Goal: Task Accomplishment & Management: Use online tool/utility

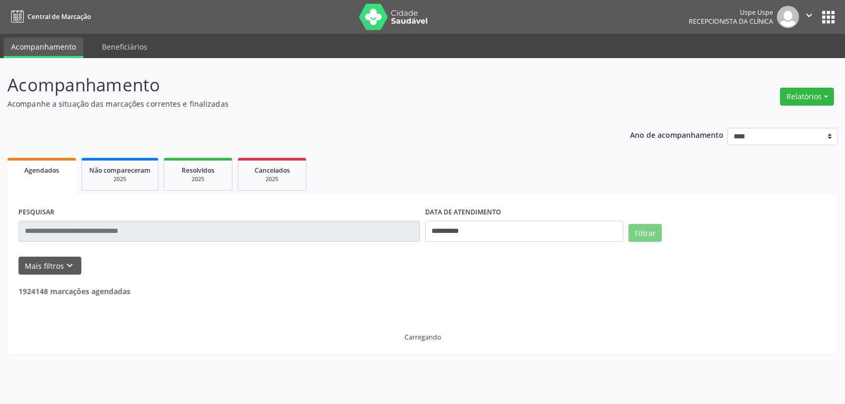
click at [805, 96] on button "Relatórios" at bounding box center [807, 97] width 54 height 18
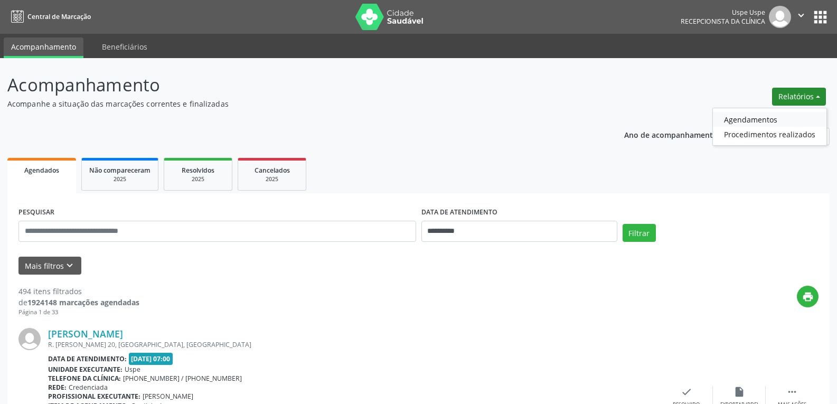
click at [744, 120] on link "Agendamentos" at bounding box center [770, 119] width 114 height 15
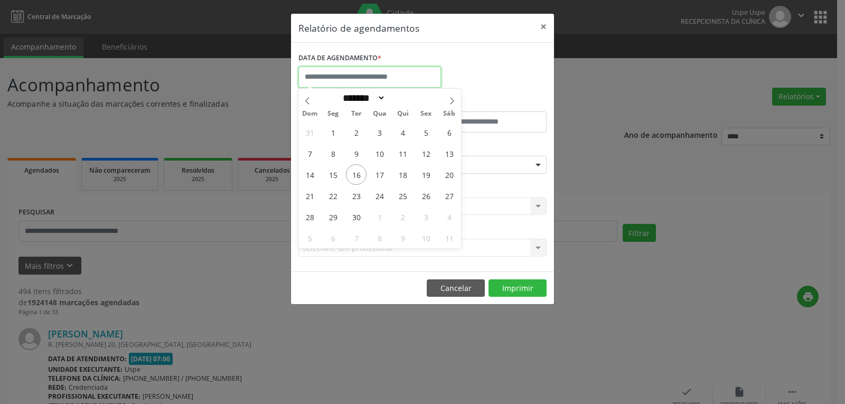
click at [384, 77] on input "text" at bounding box center [370, 77] width 143 height 21
click at [374, 172] on span "17" at bounding box center [379, 174] width 21 height 21
type input "**********"
click at [374, 172] on span "17" at bounding box center [379, 174] width 21 height 21
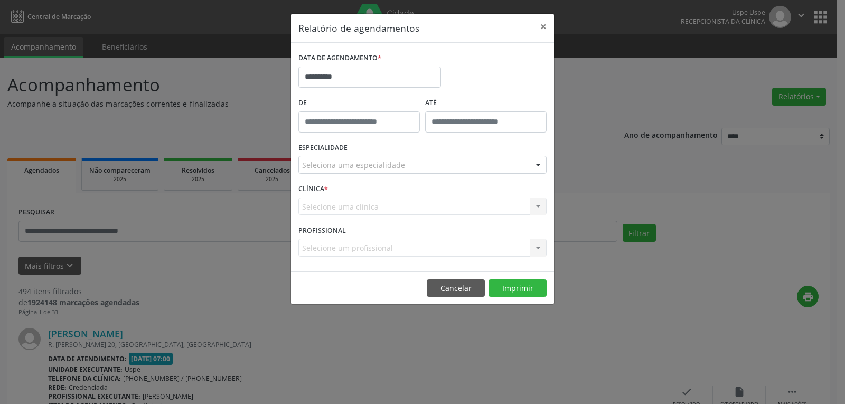
click at [483, 164] on div "Seleciona uma especialidade" at bounding box center [423, 165] width 248 height 18
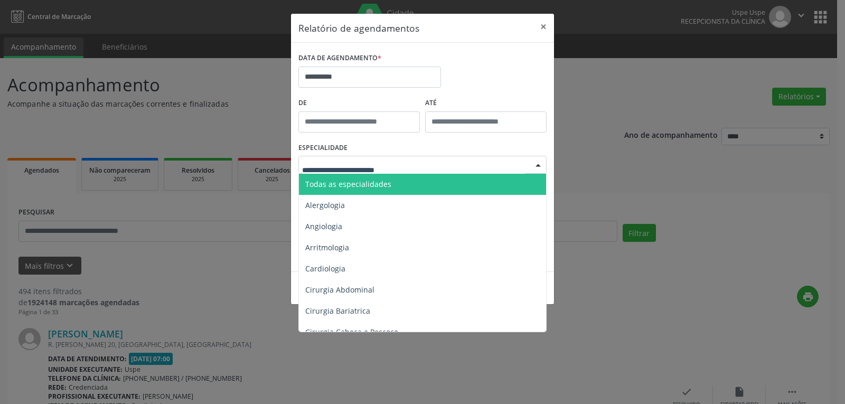
click at [442, 185] on span "Todas as especialidades" at bounding box center [423, 184] width 249 height 21
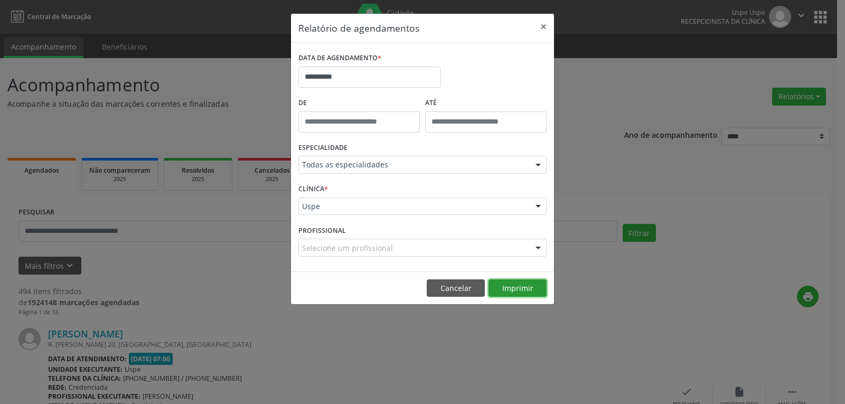
click at [504, 289] on button "Imprimir" at bounding box center [518, 288] width 58 height 18
click at [448, 295] on button "Cancelar" at bounding box center [456, 288] width 58 height 18
